Goal: Find specific page/section: Find specific page/section

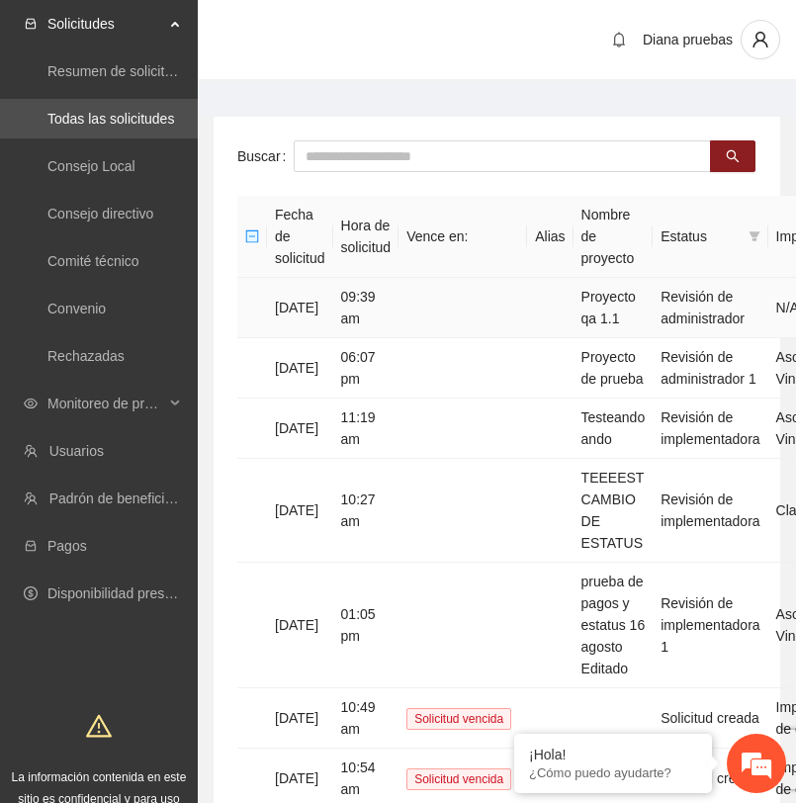
click at [527, 311] on td at bounding box center [463, 308] width 129 height 60
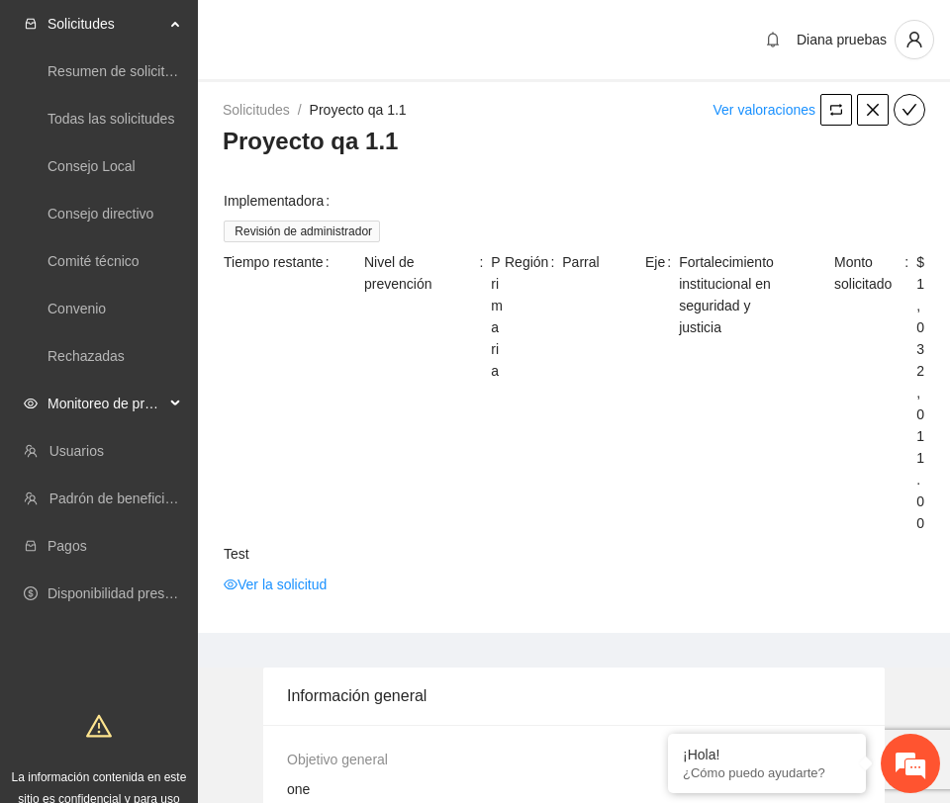
click at [118, 405] on span "Monitoreo de proyectos" at bounding box center [105, 404] width 117 height 40
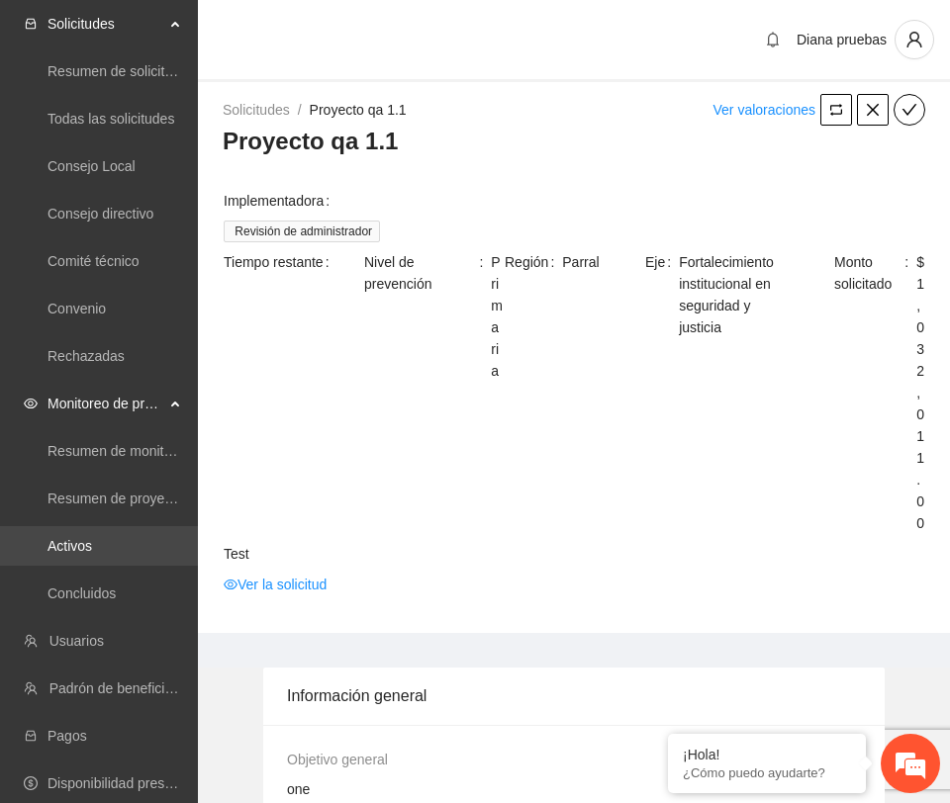
click at [92, 545] on link "Activos" at bounding box center [69, 546] width 45 height 16
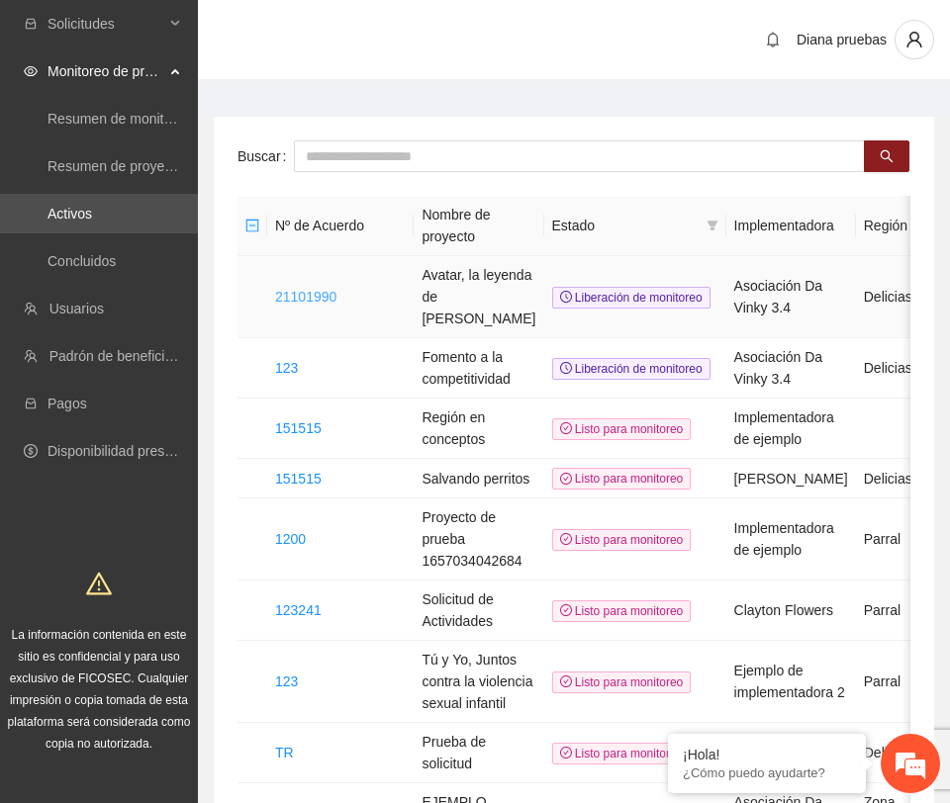
click at [321, 289] on link "21101990" at bounding box center [305, 297] width 61 height 16
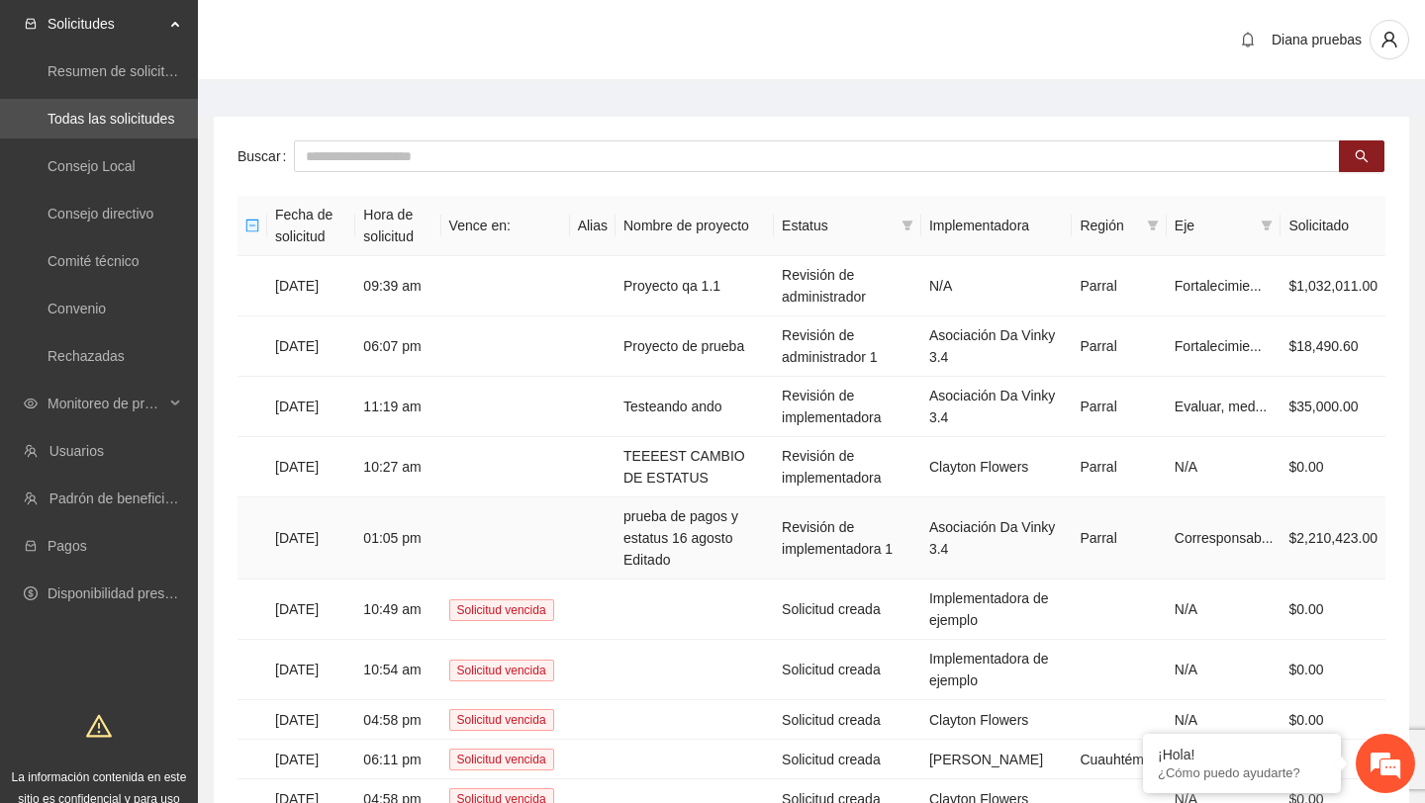
click at [701, 518] on td "prueba de pagos y estatus 16 agosto Editado" at bounding box center [694, 539] width 158 height 82
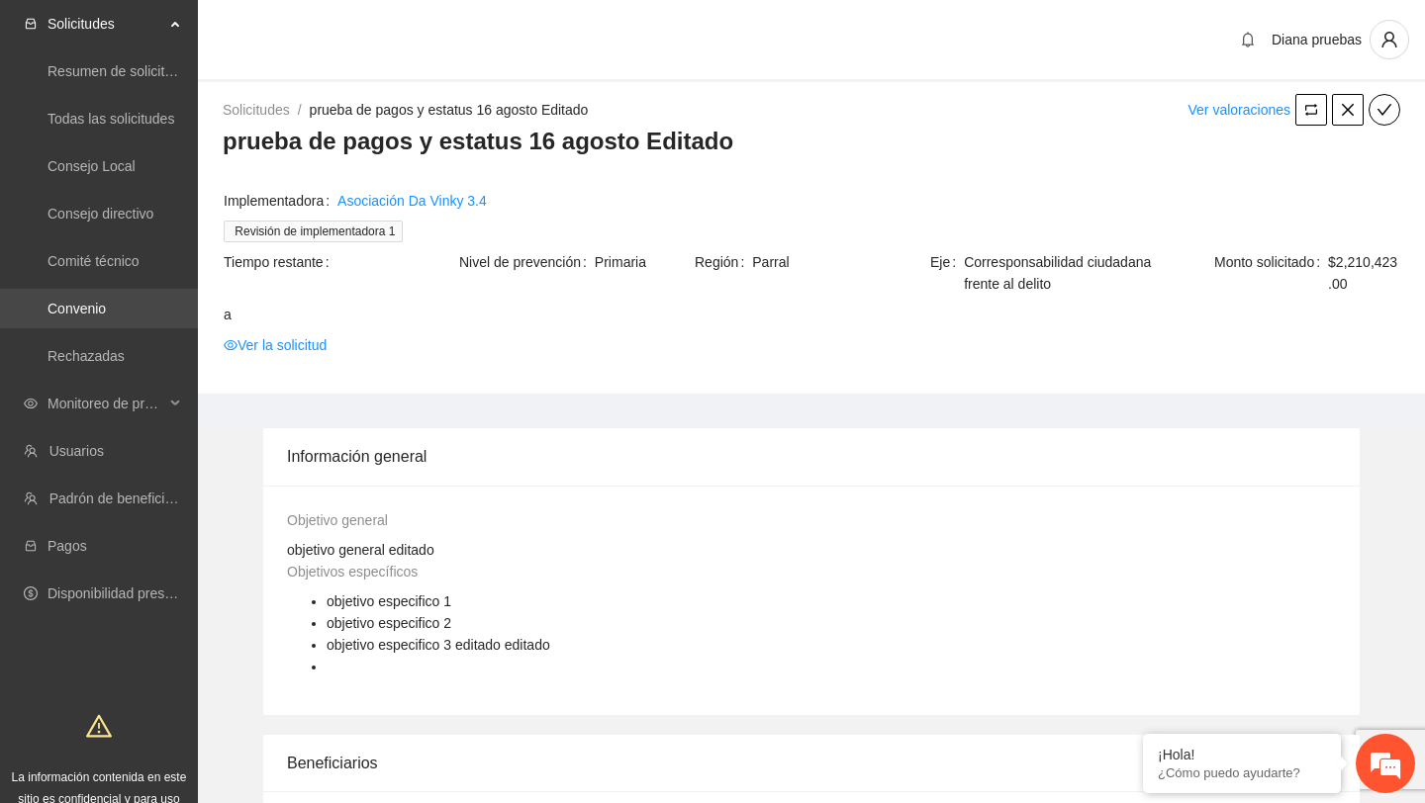
click at [71, 306] on link "Convenio" at bounding box center [76, 309] width 58 height 16
